Goal: Transaction & Acquisition: Subscribe to service/newsletter

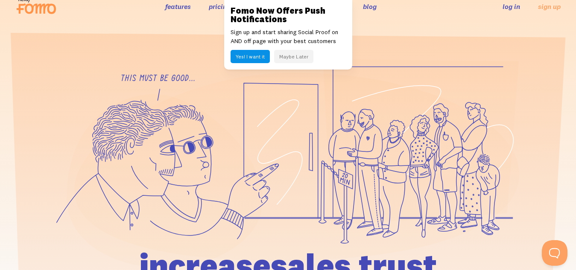
scroll to position [18, 0]
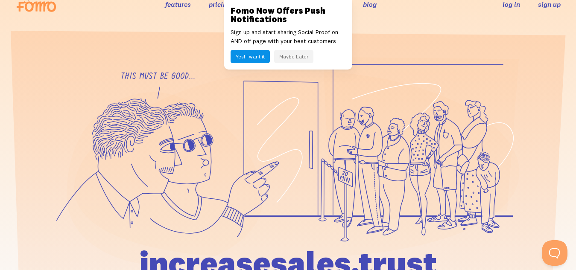
click at [540, 3] on link "sign up" at bounding box center [549, 4] width 23 height 9
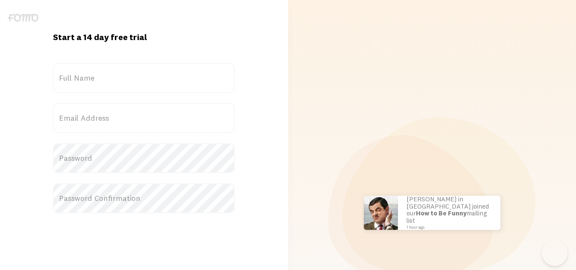
click at [73, 130] on link at bounding box center [288, 135] width 576 height 270
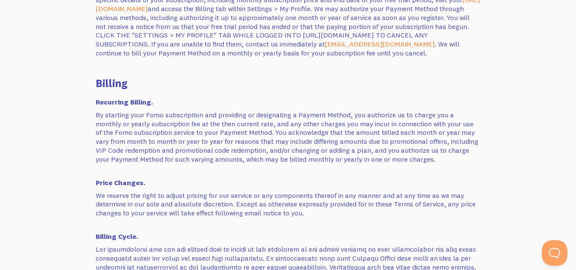
scroll to position [643, 0]
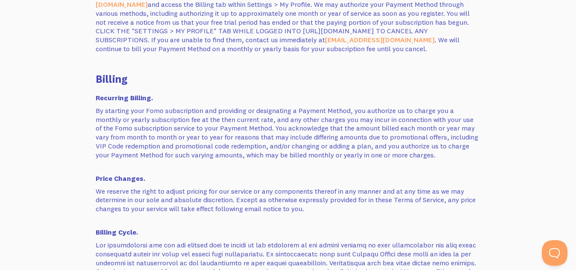
click at [108, 2] on link at bounding box center [288, 135] width 576 height 270
click at [157, 179] on link at bounding box center [288, 135] width 576 height 270
